Goal: Browse casually

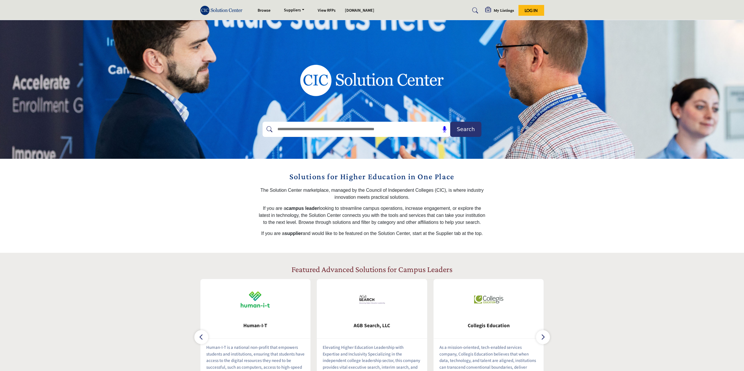
click at [549, 337] on section "Featured Advanced Solutions for Campus Leaders" at bounding box center [372, 327] width 744 height 148
click at [544, 337] on icon "button" at bounding box center [542, 336] width 5 height 7
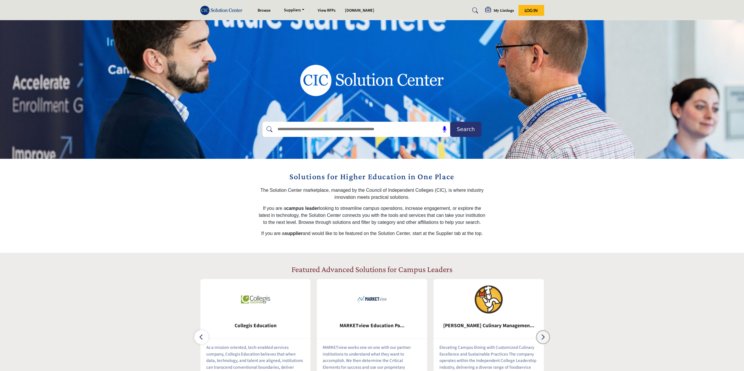
click at [544, 337] on icon "button" at bounding box center [542, 336] width 5 height 7
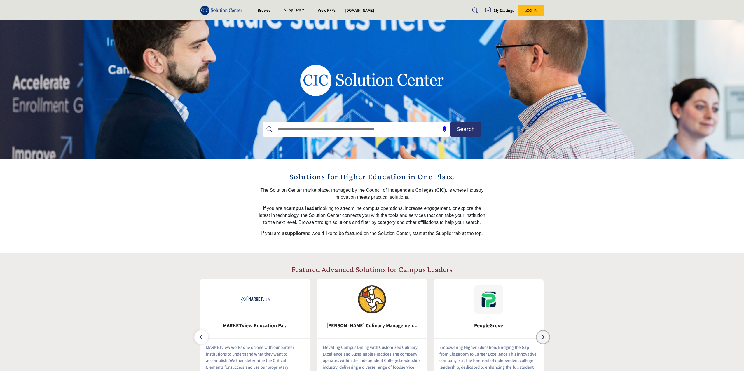
click at [544, 337] on icon "button" at bounding box center [542, 336] width 5 height 7
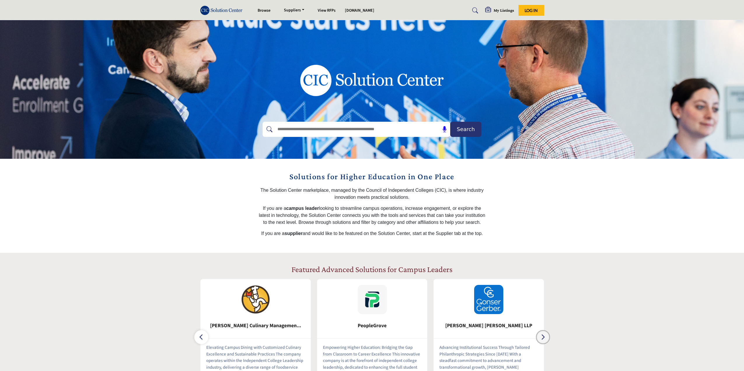
click at [544, 337] on icon "button" at bounding box center [542, 336] width 5 height 7
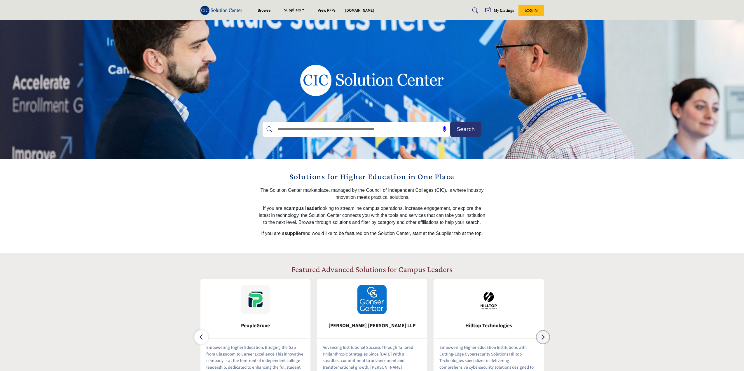
click at [544, 337] on icon "button" at bounding box center [542, 336] width 5 height 7
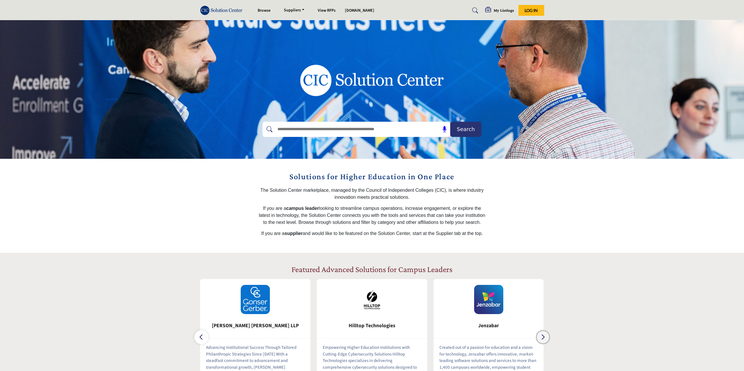
click at [544, 337] on icon "button" at bounding box center [542, 336] width 5 height 7
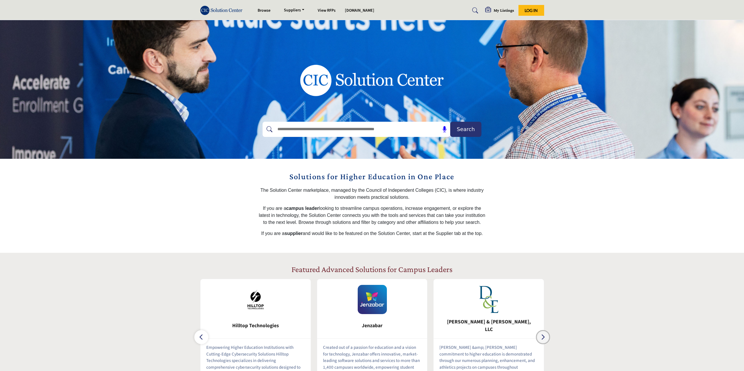
click at [544, 337] on icon "button" at bounding box center [542, 336] width 5 height 7
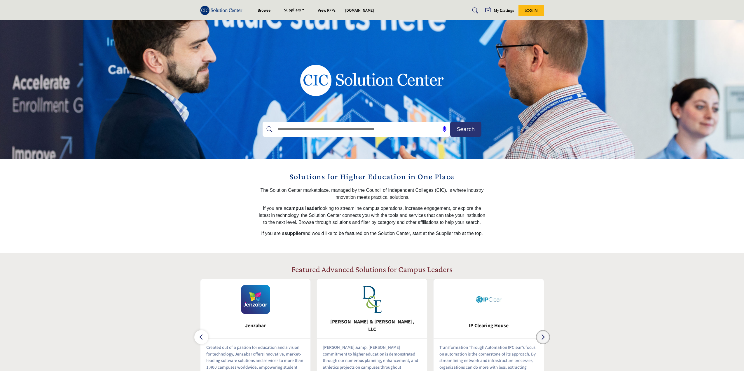
click at [544, 337] on icon "button" at bounding box center [542, 336] width 5 height 7
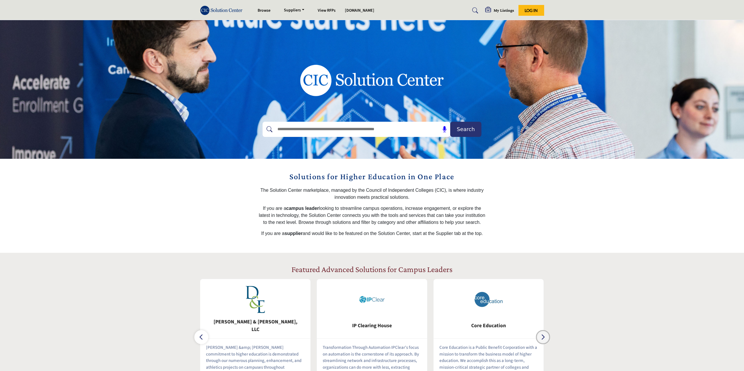
click at [544, 337] on icon "button" at bounding box center [542, 336] width 5 height 7
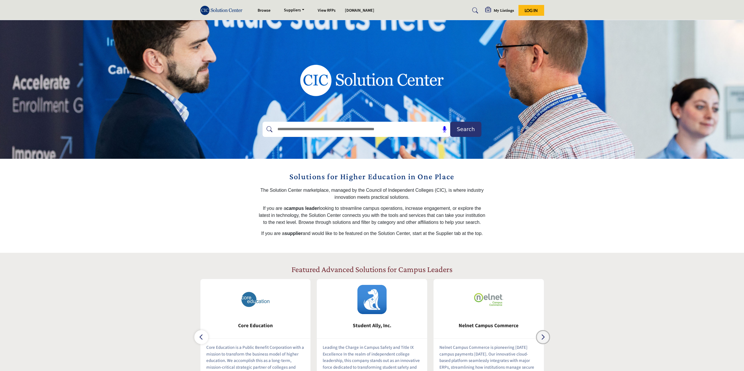
click at [544, 337] on icon "button" at bounding box center [542, 336] width 5 height 7
